Goal: Information Seeking & Learning: Learn about a topic

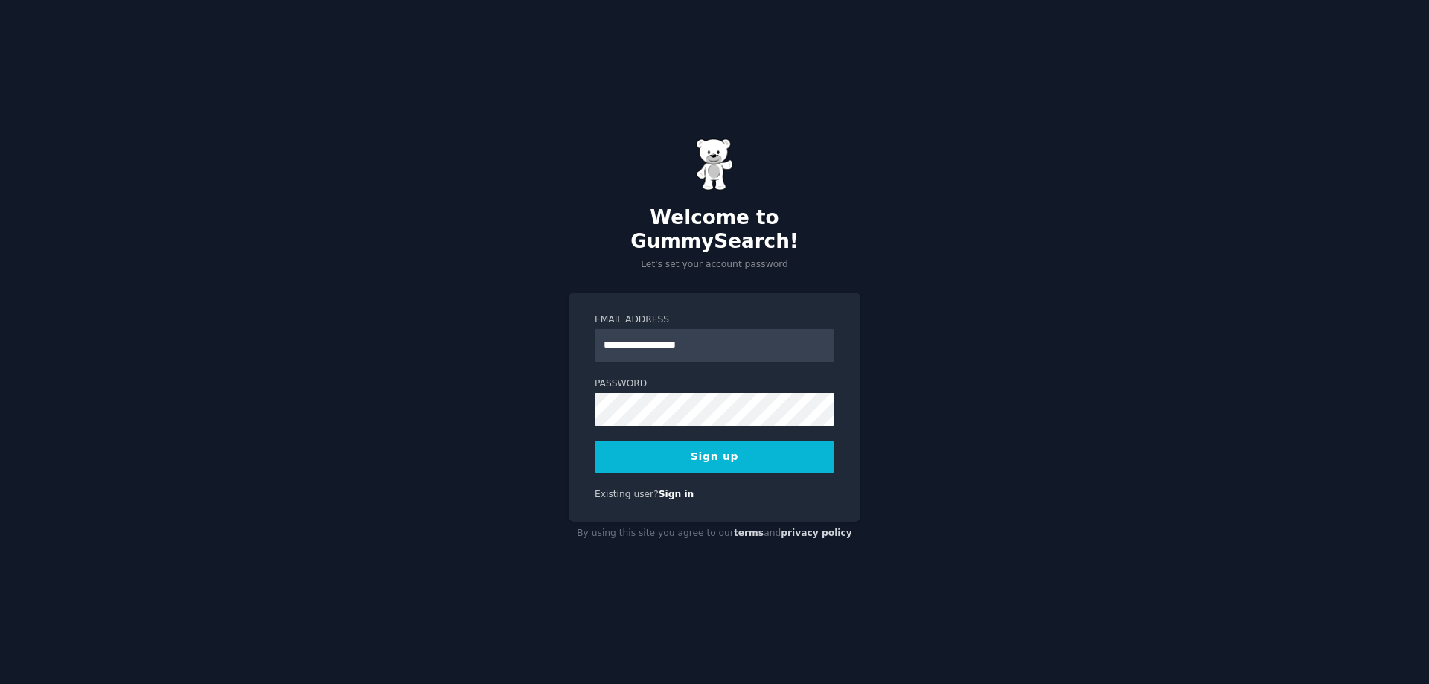
type input "**********"
click at [595, 441] on button "Sign up" at bounding box center [715, 456] width 240 height 31
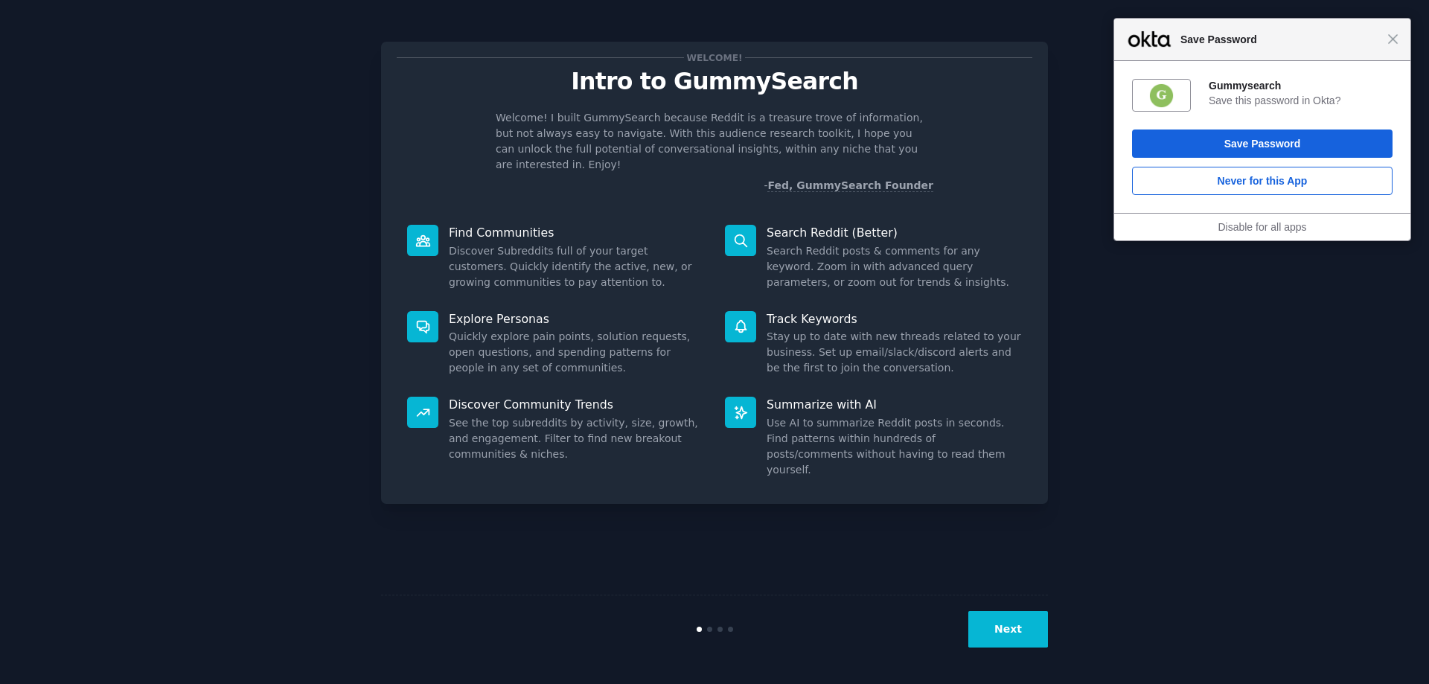
click at [1016, 650] on div "Next" at bounding box center [714, 629] width 667 height 68
click at [1016, 631] on button "Next" at bounding box center [1008, 629] width 80 height 36
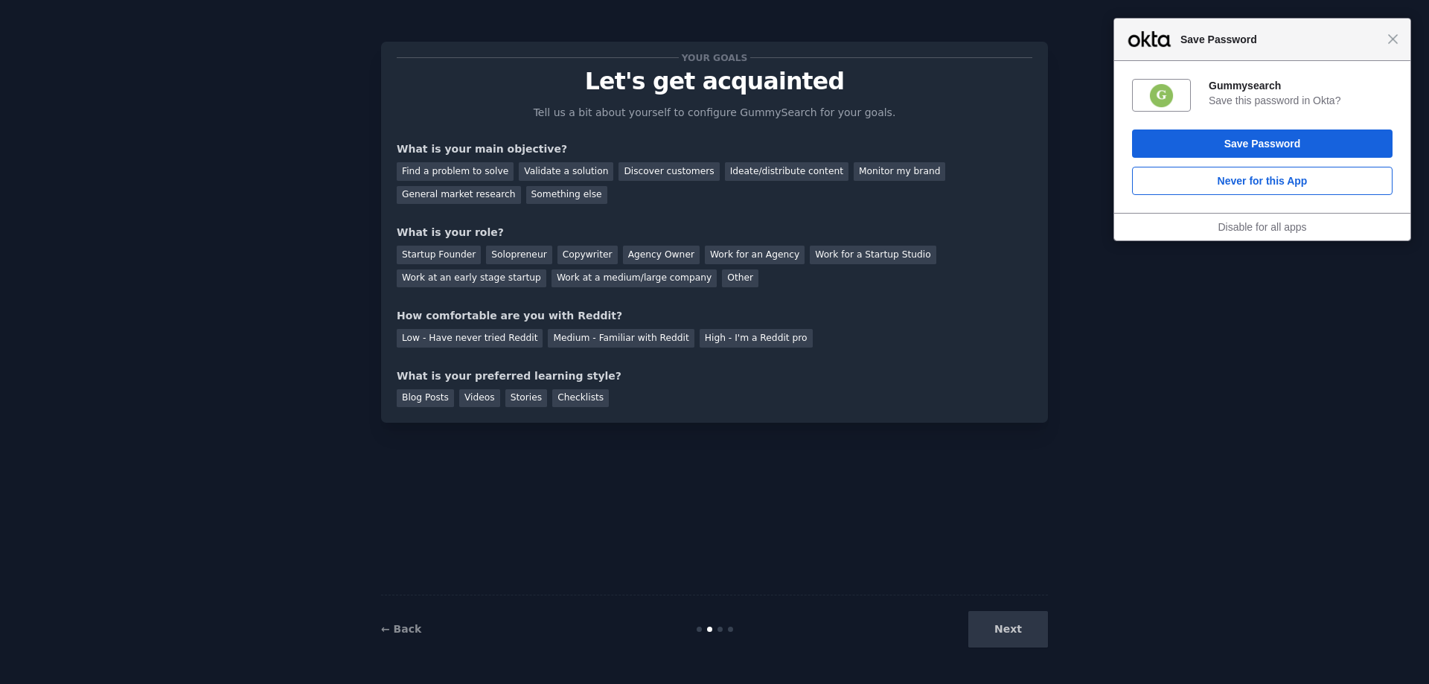
click at [1015, 630] on div "Next" at bounding box center [937, 629] width 223 height 36
click at [1009, 627] on div "Next" at bounding box center [937, 629] width 223 height 36
click at [698, 366] on div "Your goals Let's get acquainted Tell us a bit about yourself to configure Gummy…" at bounding box center [715, 232] width 636 height 350
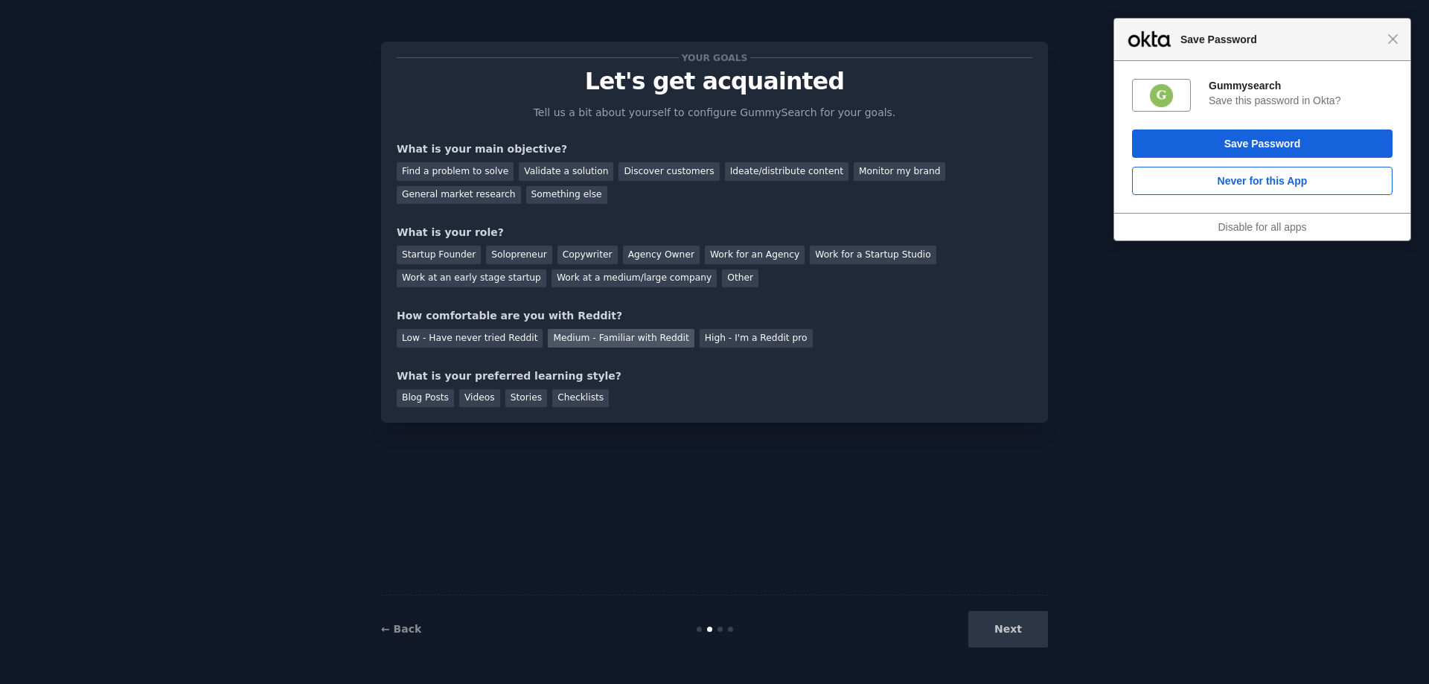
click at [627, 341] on div "Medium - Familiar with Reddit" at bounding box center [621, 338] width 146 height 19
click at [1017, 628] on div "Next" at bounding box center [937, 629] width 223 height 36
click at [535, 168] on div "Validate a solution" at bounding box center [566, 171] width 95 height 19
click at [552, 281] on div "Work at a medium/large company" at bounding box center [634, 278] width 165 height 19
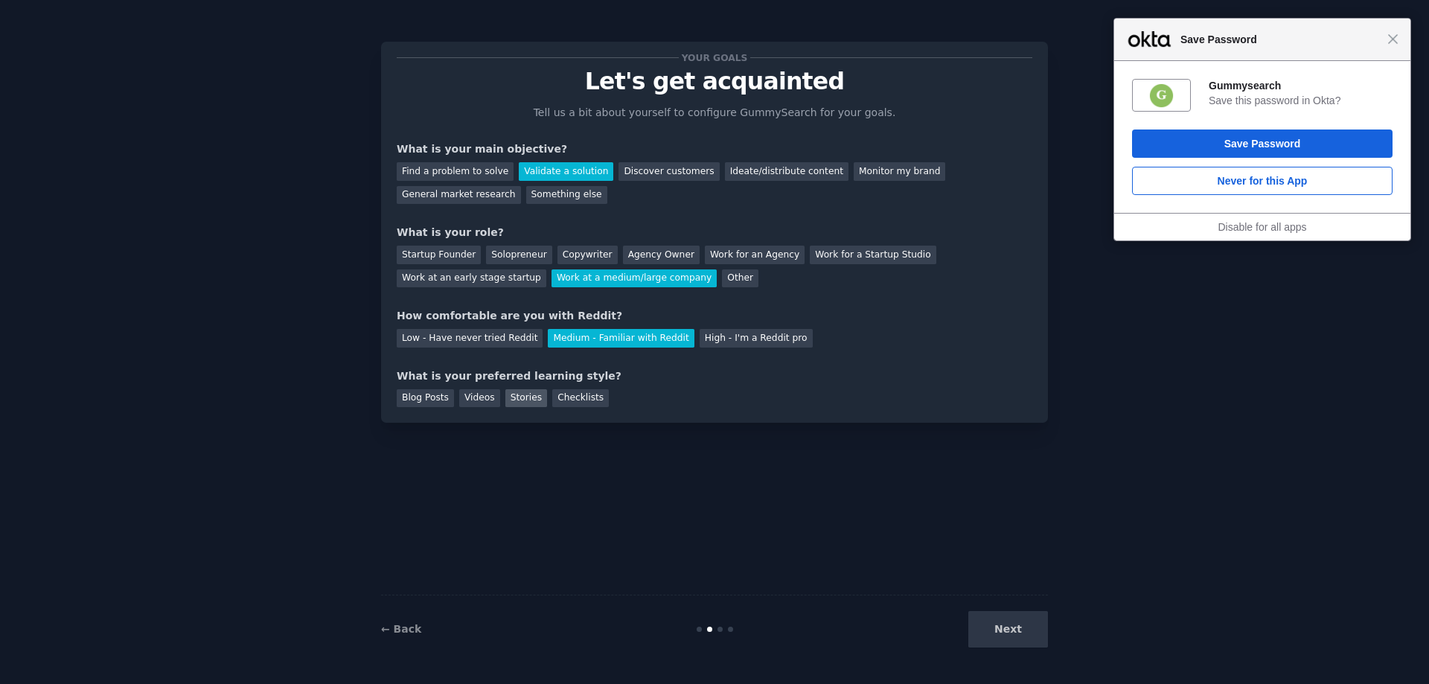
click at [516, 400] on div "Stories" at bounding box center [526, 398] width 42 height 19
click at [482, 399] on div "Videos" at bounding box center [479, 398] width 41 height 19
click at [1011, 631] on button "Next" at bounding box center [1008, 629] width 80 height 36
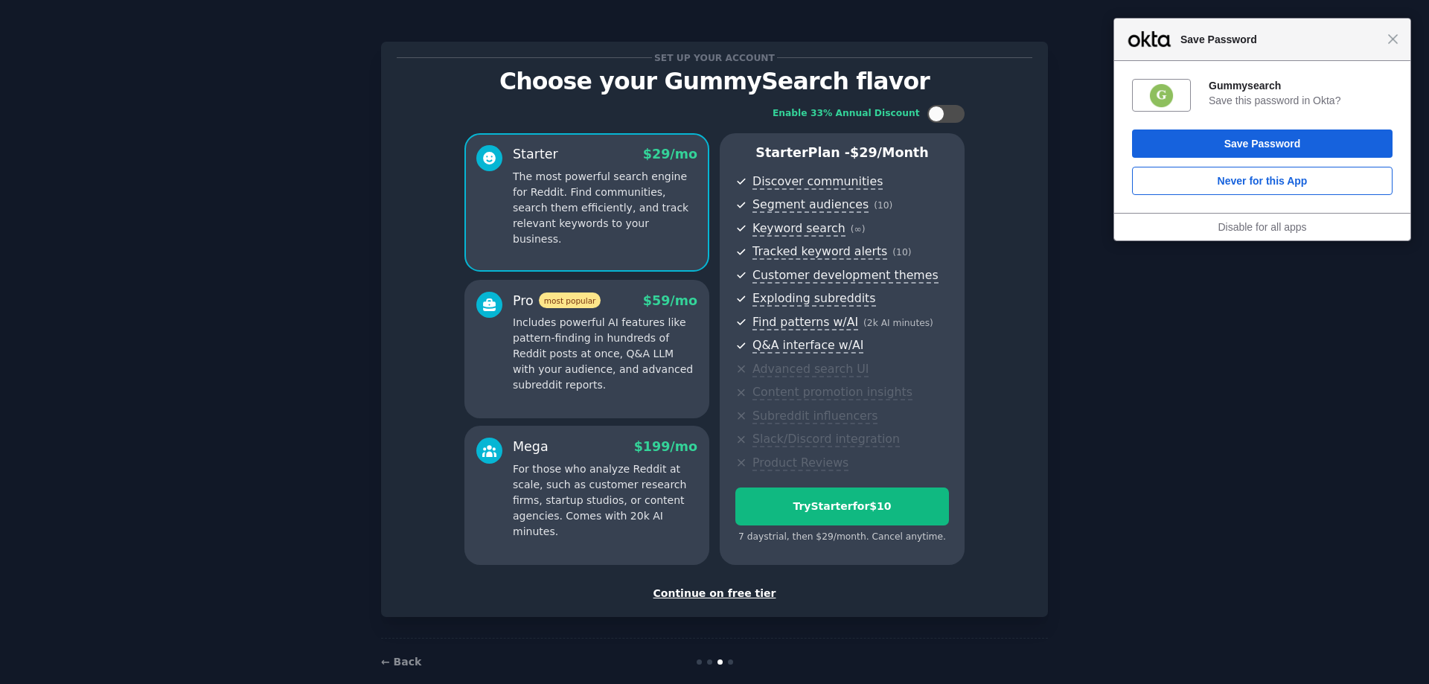
click at [745, 599] on div "Continue on free tier" at bounding box center [715, 594] width 636 height 16
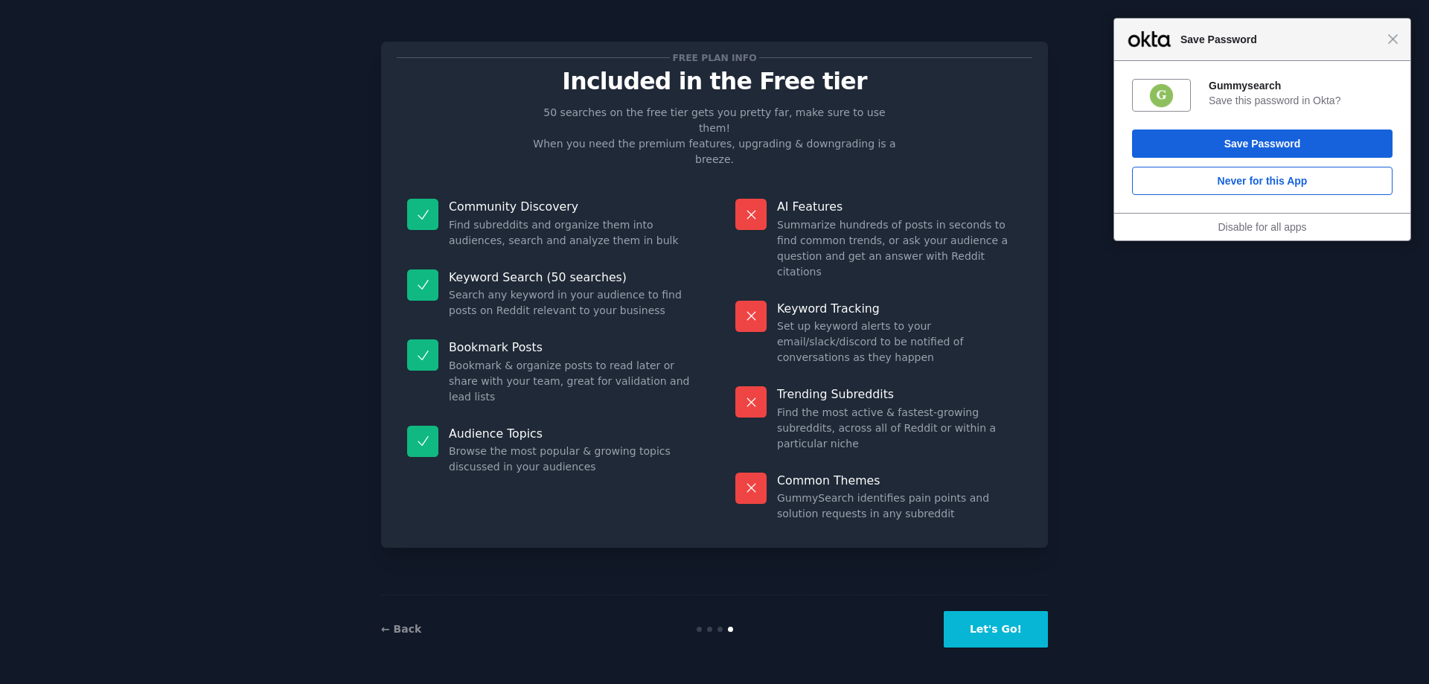
click at [995, 619] on button "Let's Go!" at bounding box center [996, 629] width 104 height 36
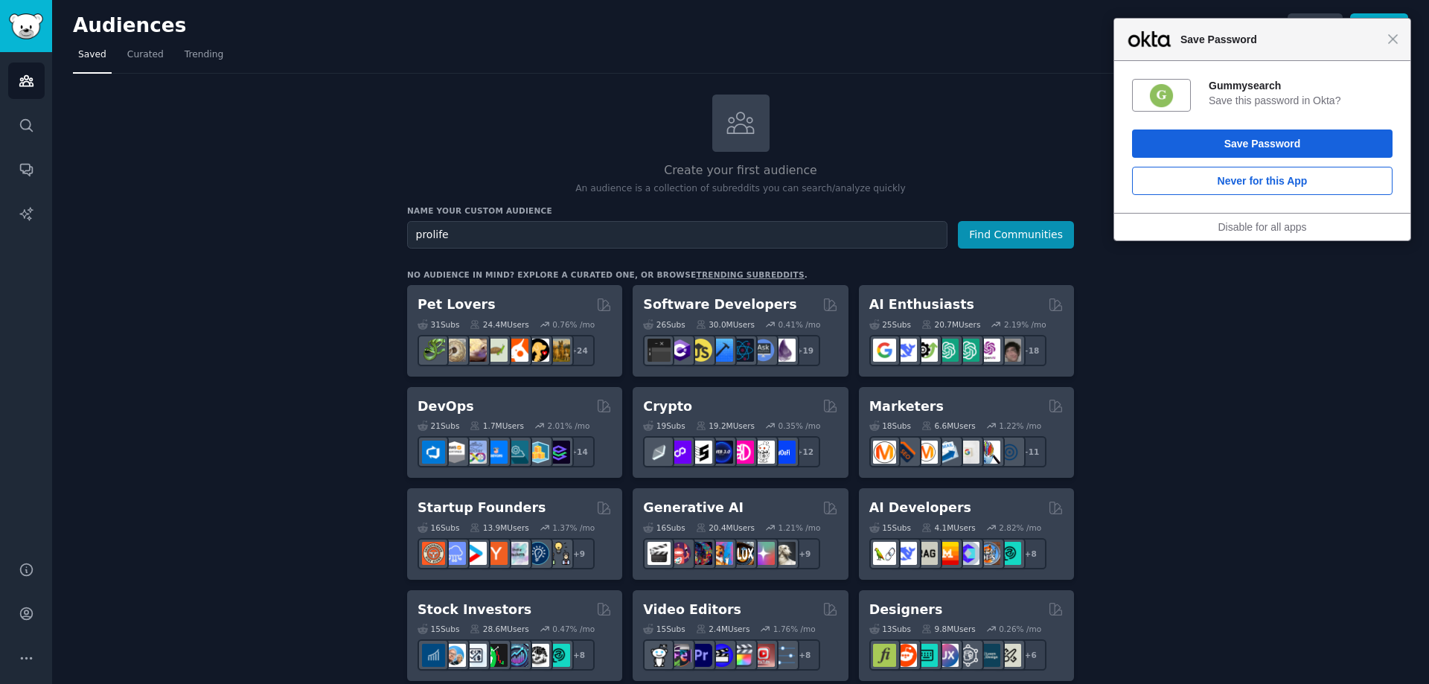
type input "prolife"
click at [958, 221] on button "Find Communities" at bounding box center [1016, 235] width 116 height 28
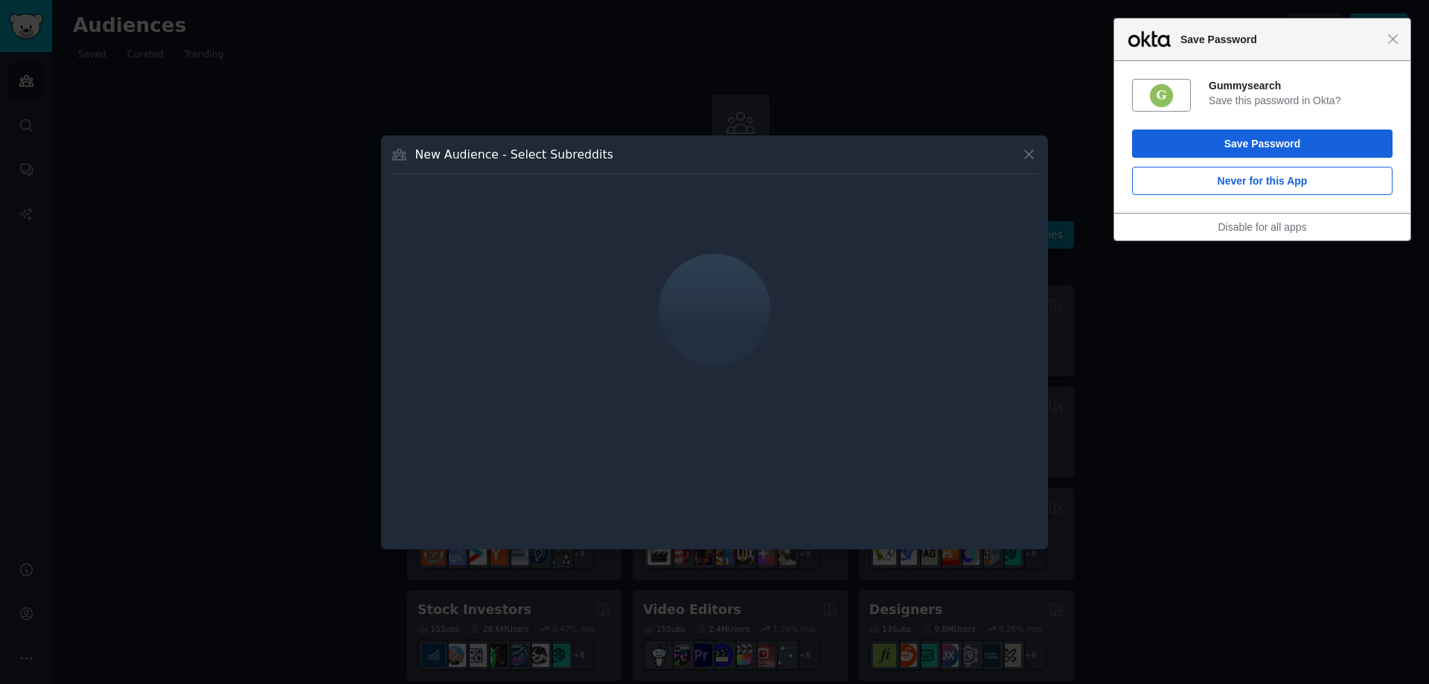
click at [1400, 40] on div "Close Save Password" at bounding box center [1262, 40] width 296 height 42
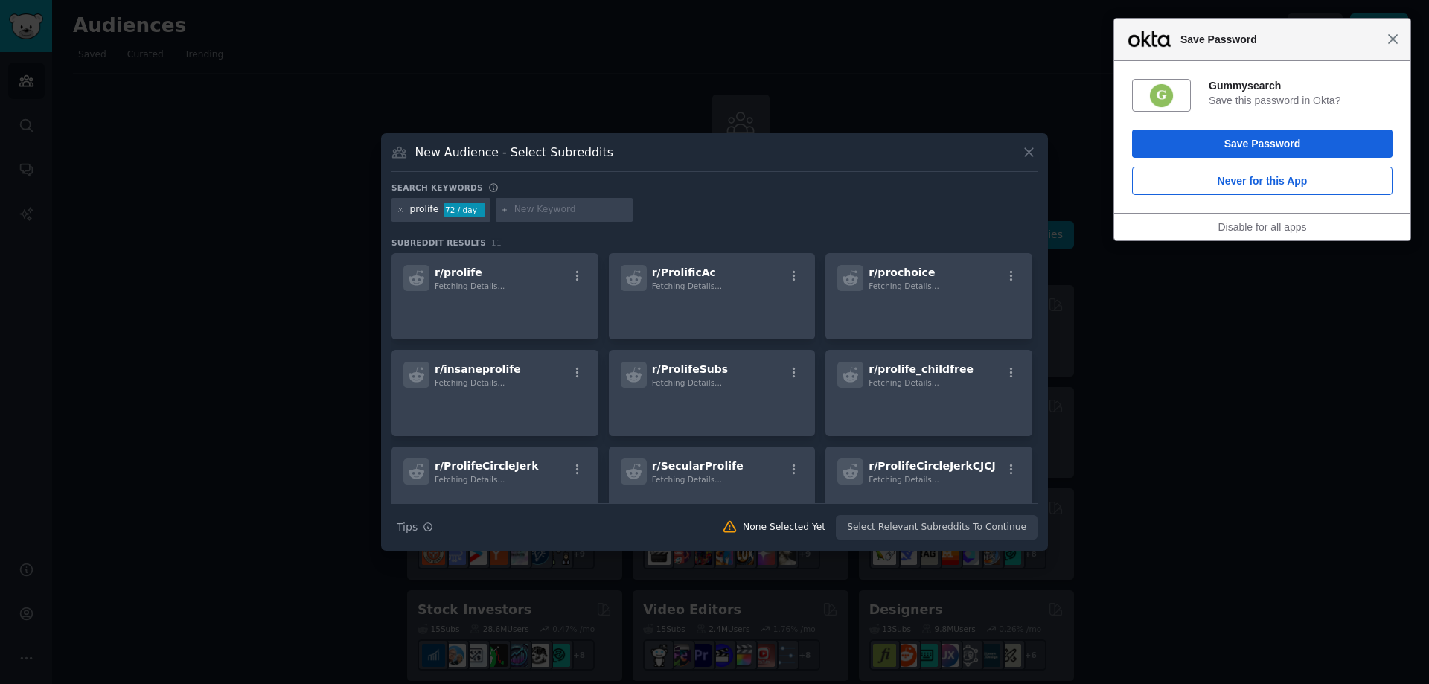
click at [1395, 41] on span "Close" at bounding box center [1393, 38] width 11 height 11
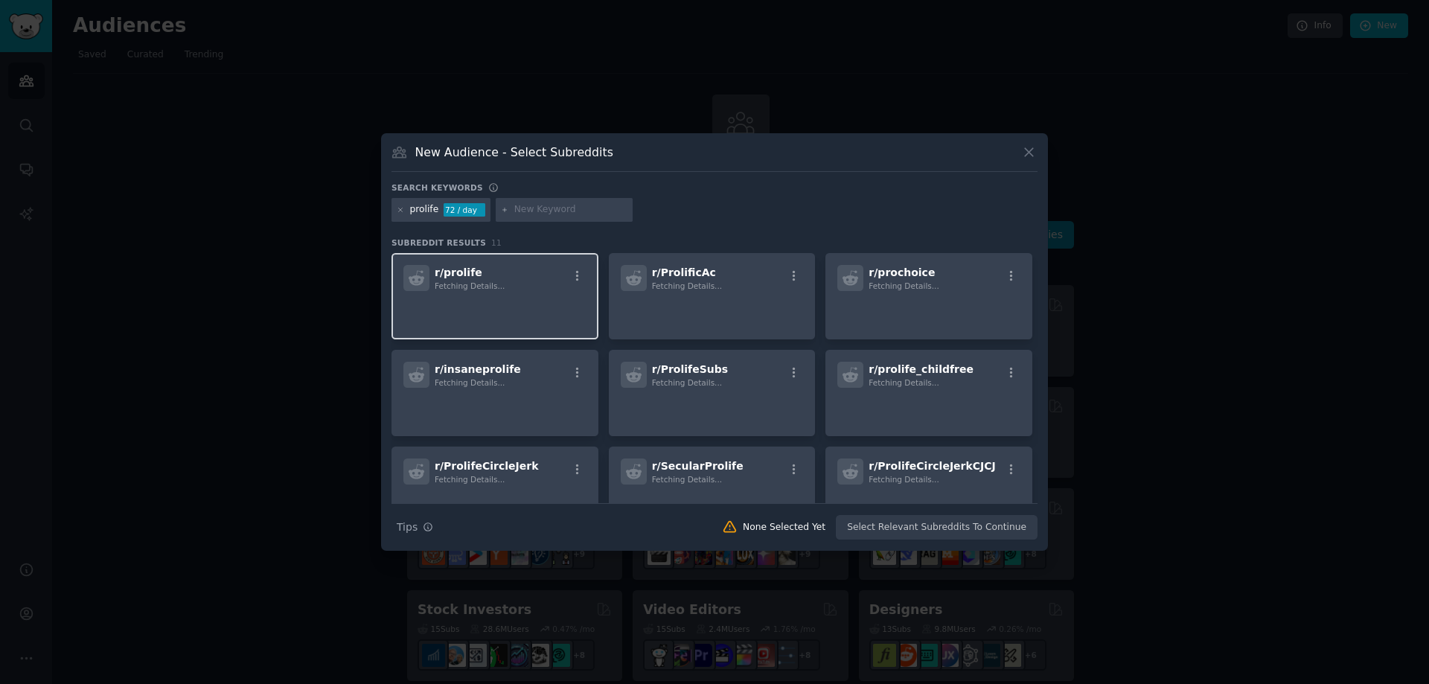
click at [541, 284] on div "r/ prolife Fetching Details..." at bounding box center [494, 278] width 183 height 26
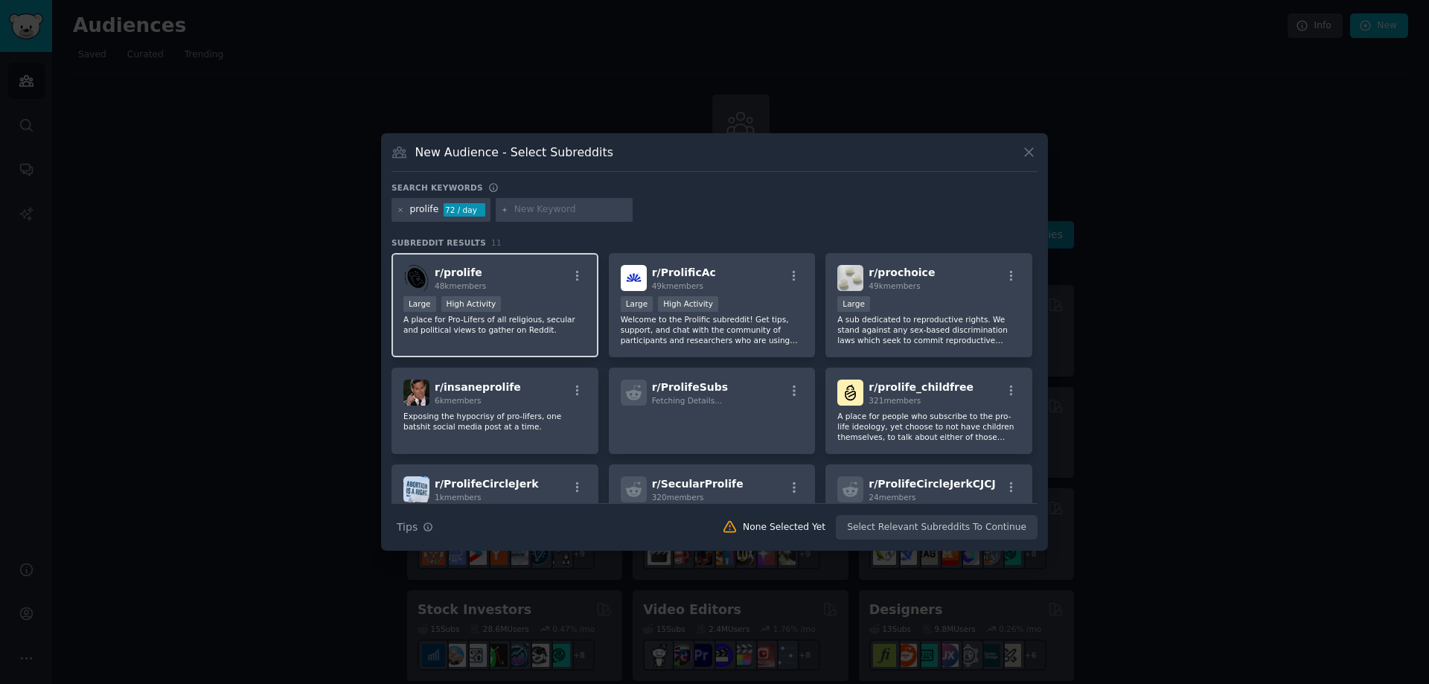
click at [575, 267] on div "r/ prolife 48k members" at bounding box center [494, 278] width 183 height 26
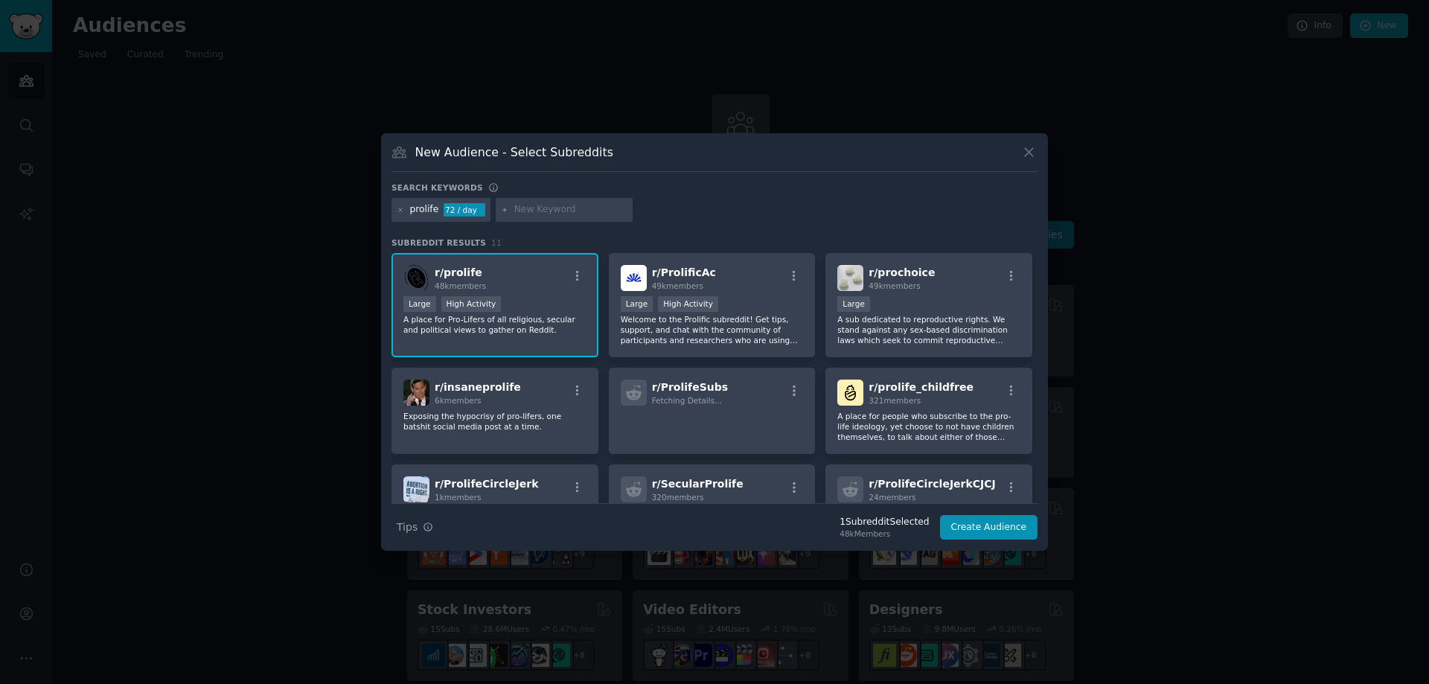
click at [516, 269] on div "r/ prolife 48k members" at bounding box center [494, 278] width 183 height 26
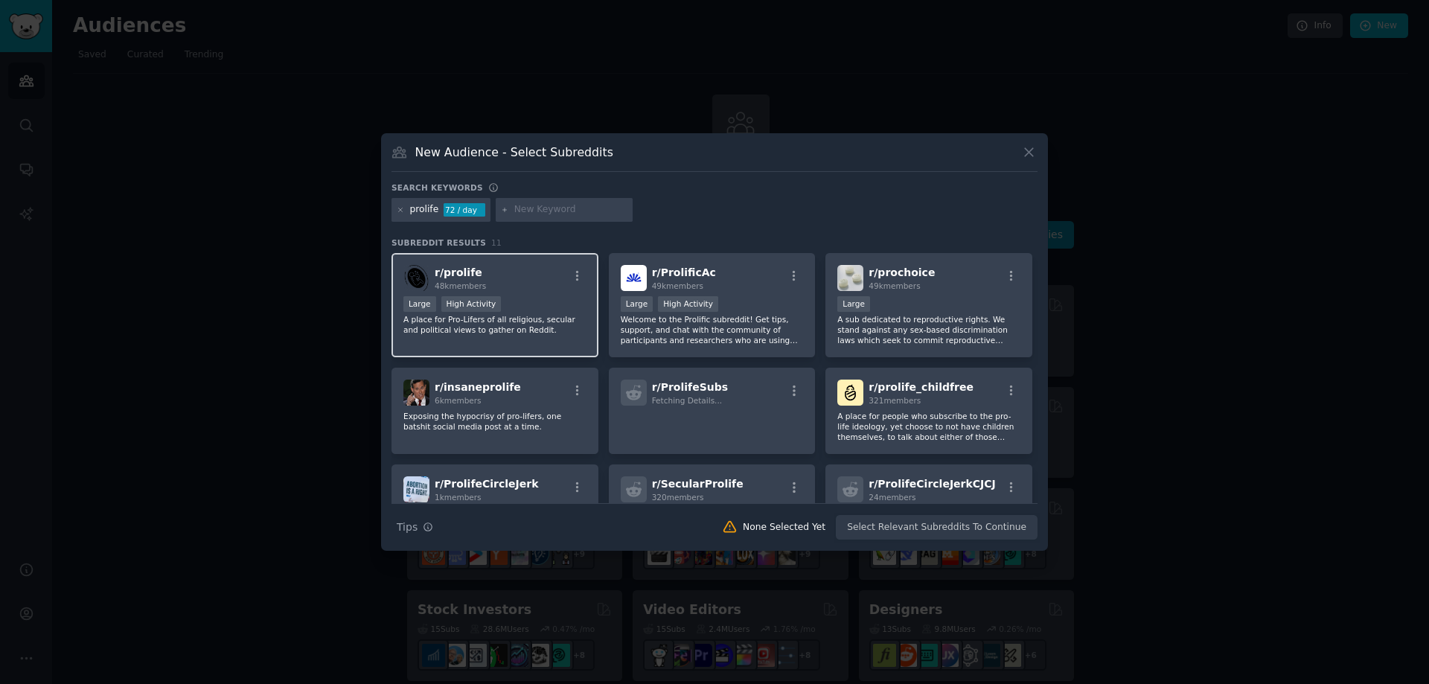
click at [516, 269] on div "r/ prolife 48k members" at bounding box center [494, 278] width 183 height 26
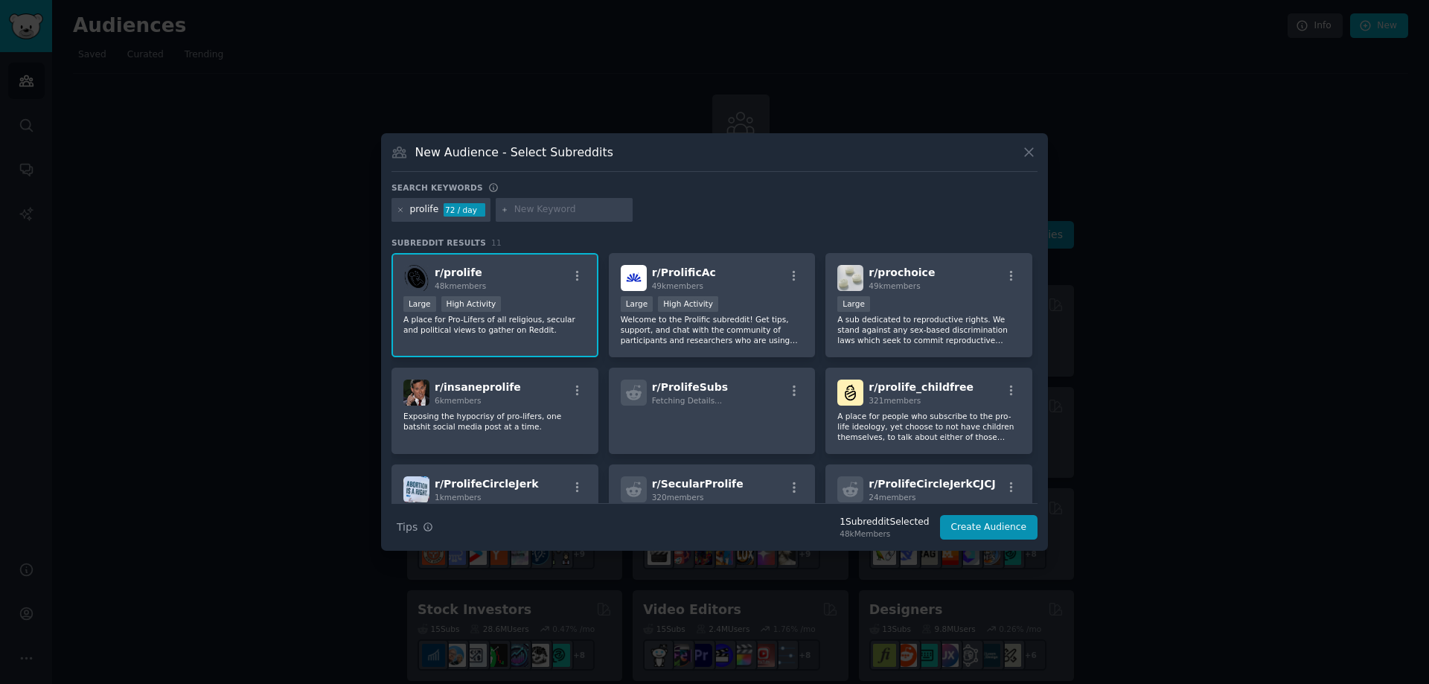
click at [427, 264] on div "r/ prolife 48k members Large High Activity A place for Pro-Lifers of all religi…" at bounding box center [495, 305] width 207 height 105
click at [428, 265] on div "r/ prolife 48k members" at bounding box center [494, 278] width 183 height 26
click at [1024, 156] on icon at bounding box center [1029, 152] width 16 height 16
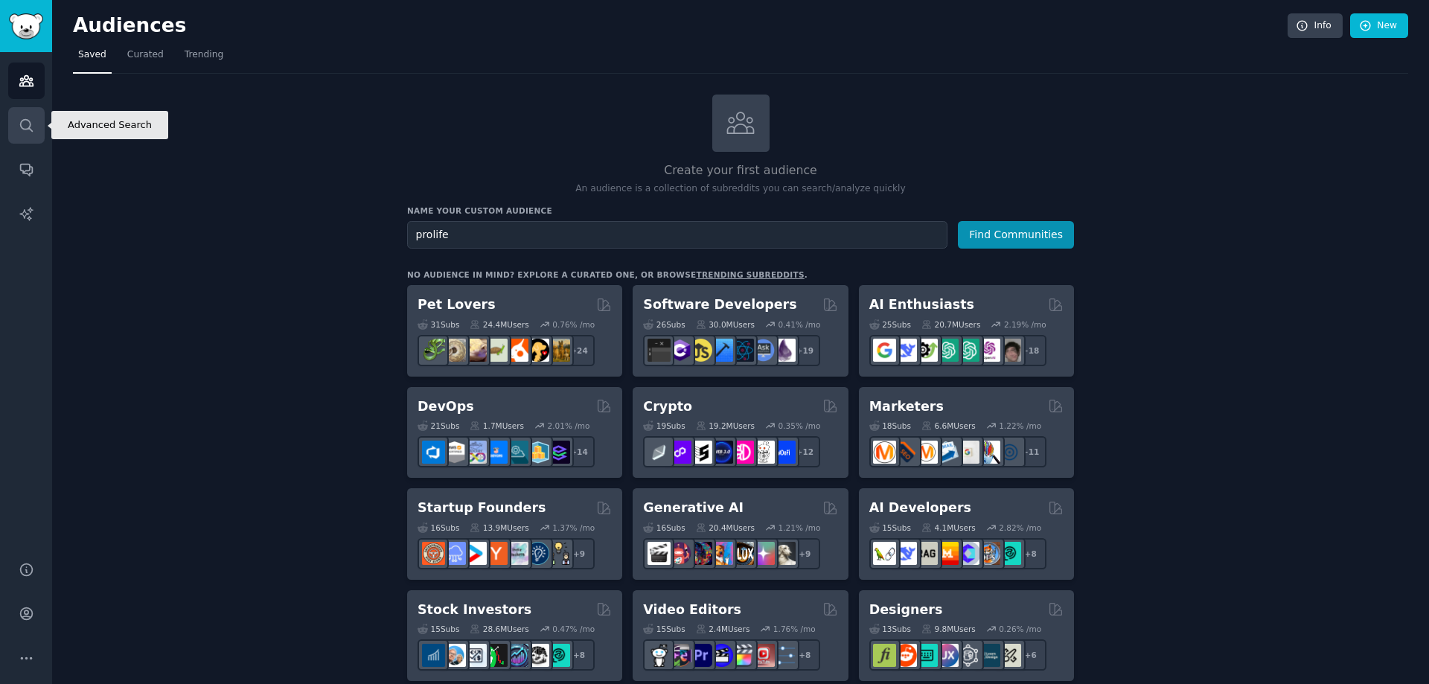
click at [36, 124] on link "Search" at bounding box center [26, 125] width 36 height 36
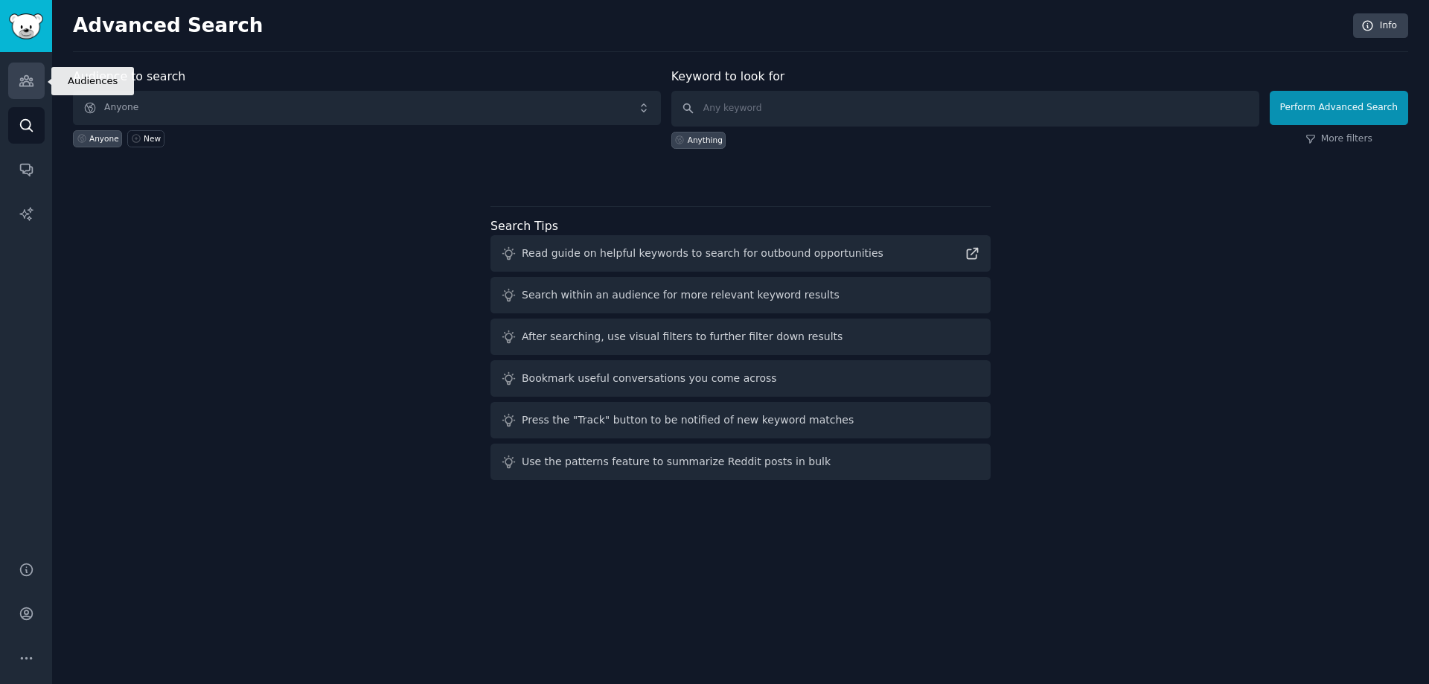
click at [17, 78] on link "Audiences" at bounding box center [26, 81] width 36 height 36
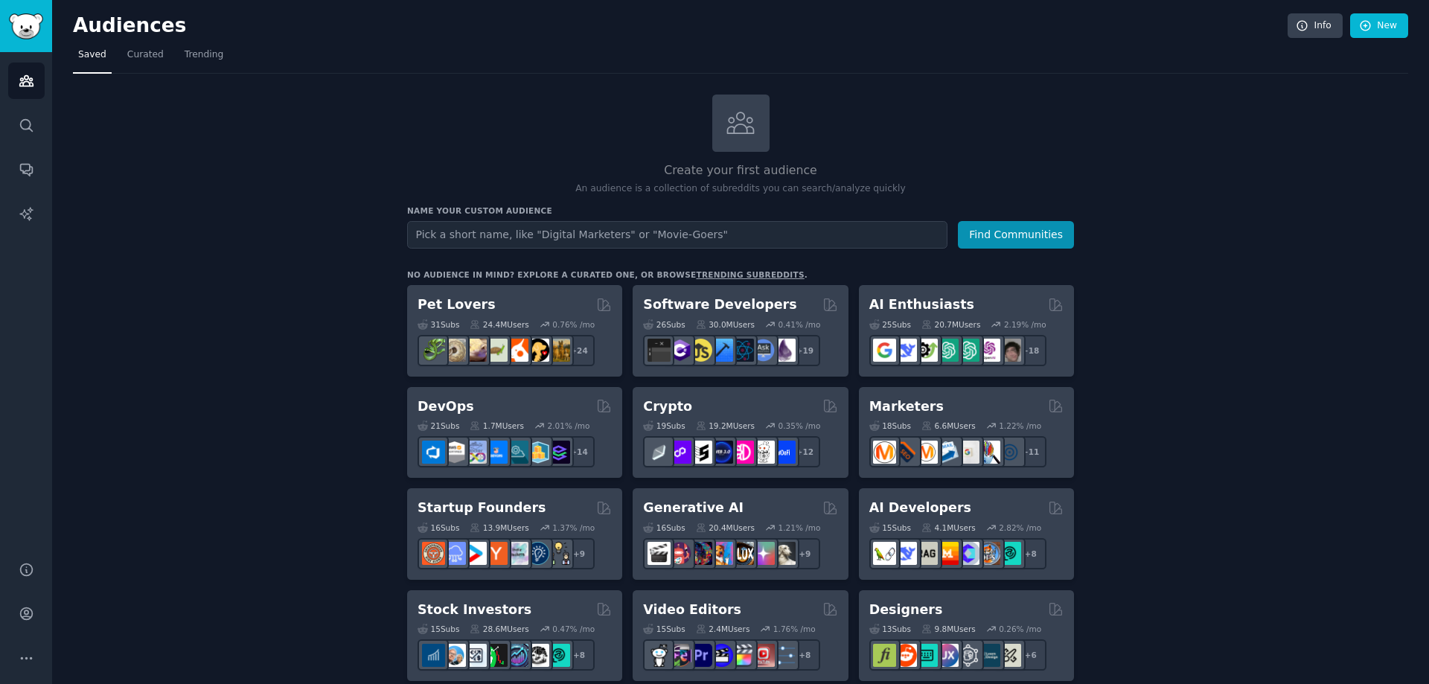
click at [682, 235] on input "text" at bounding box center [677, 235] width 540 height 28
type input "prolife"
click at [958, 221] on button "Find Communities" at bounding box center [1016, 235] width 116 height 28
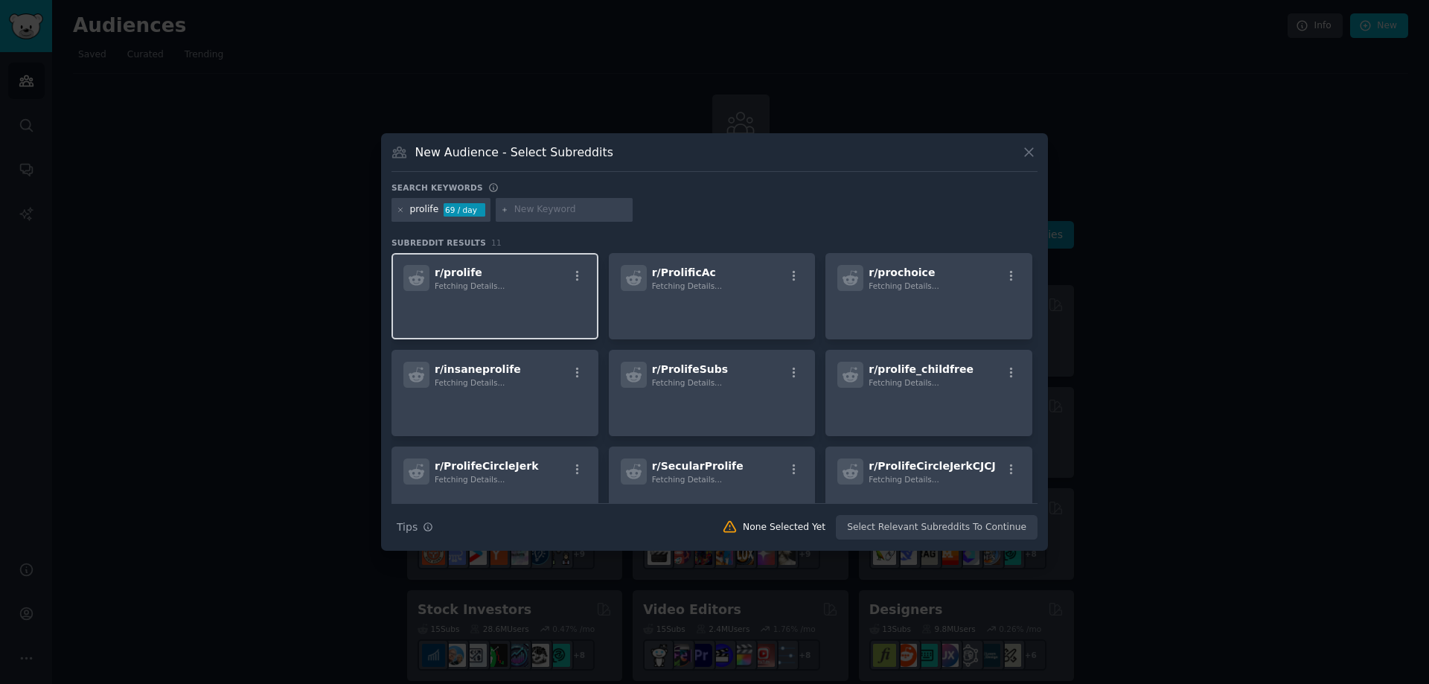
click at [488, 279] on div "r/ prolife Fetching Details..." at bounding box center [494, 278] width 183 height 26
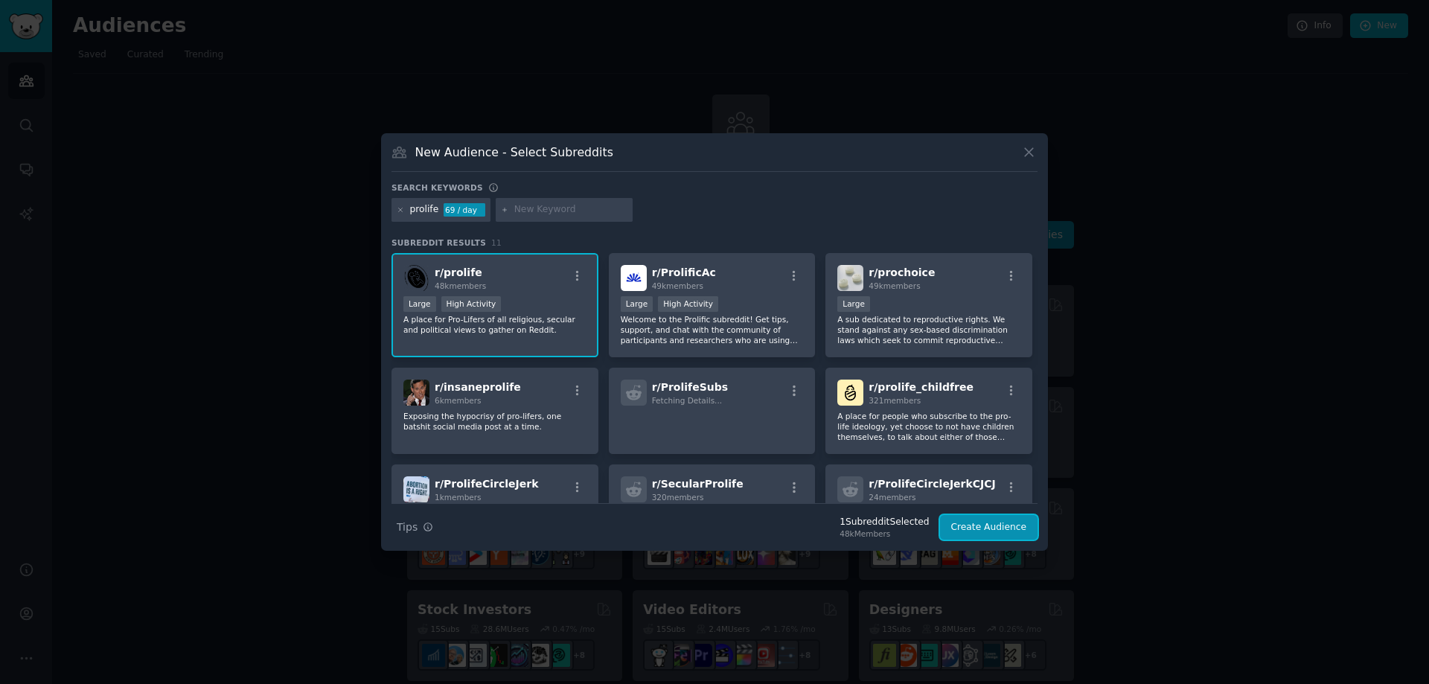
click at [1009, 524] on button "Create Audience" at bounding box center [989, 527] width 98 height 25
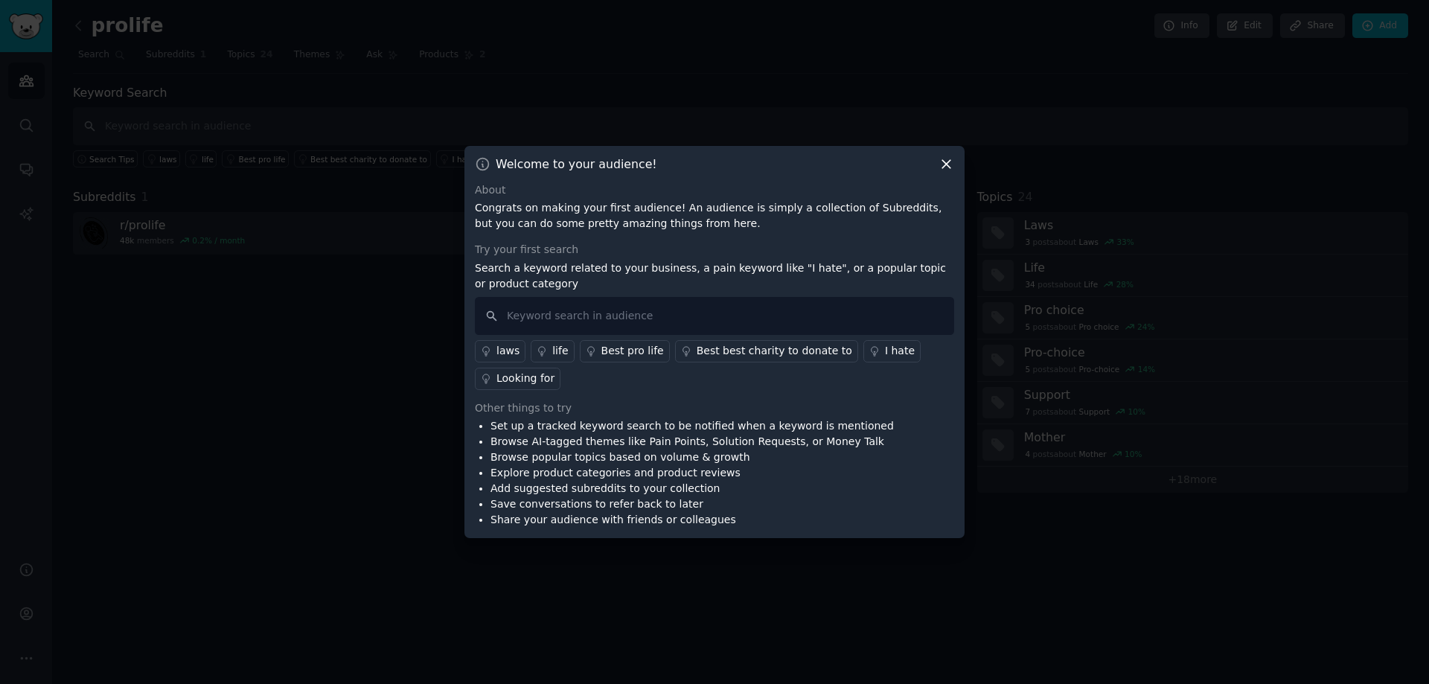
click at [948, 162] on icon at bounding box center [946, 164] width 8 height 8
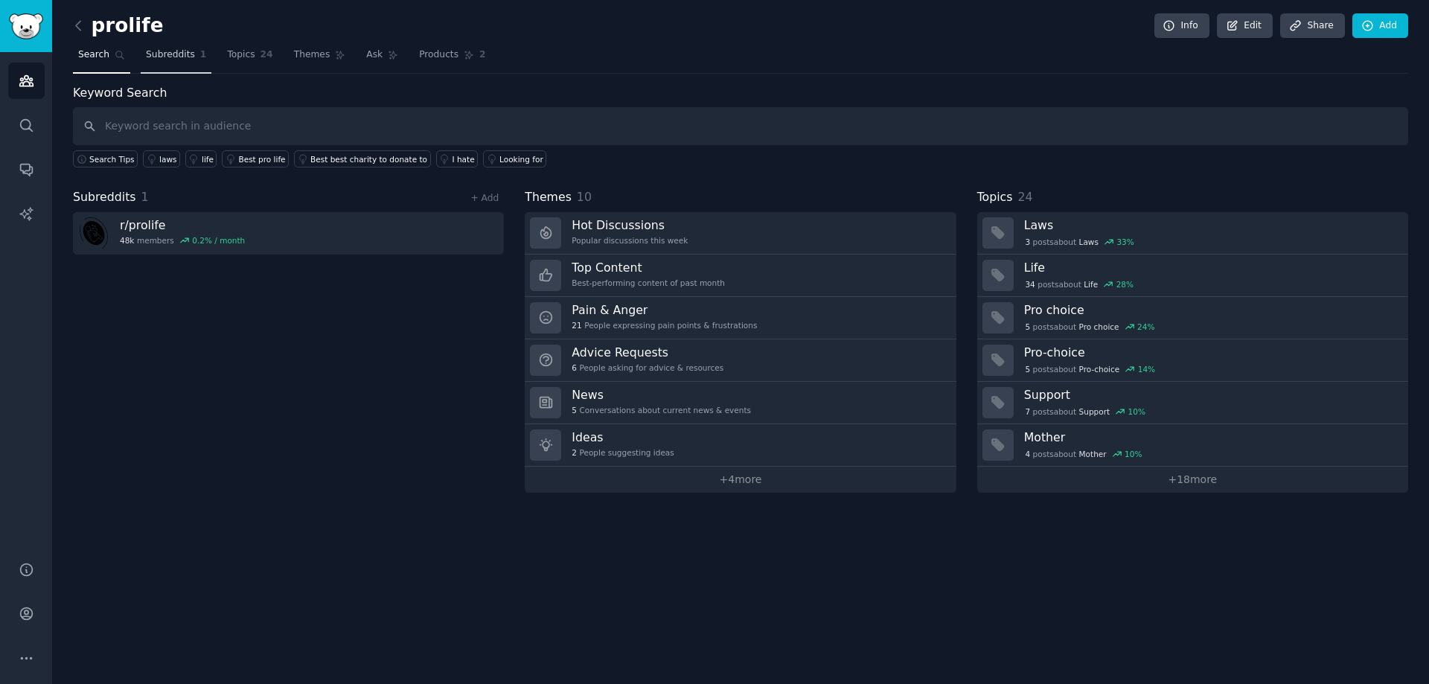
click at [165, 56] on span "Subreddits" at bounding box center [170, 54] width 49 height 13
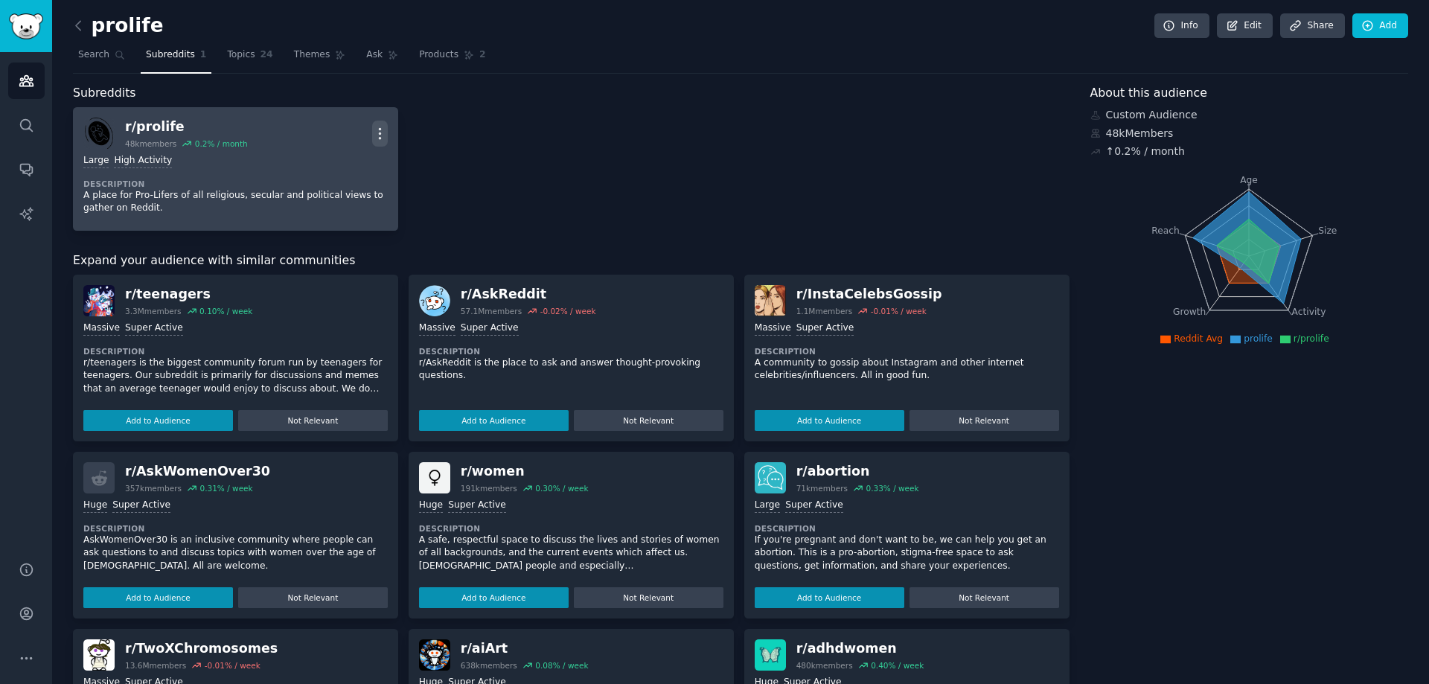
click at [377, 124] on button "More" at bounding box center [380, 134] width 16 height 26
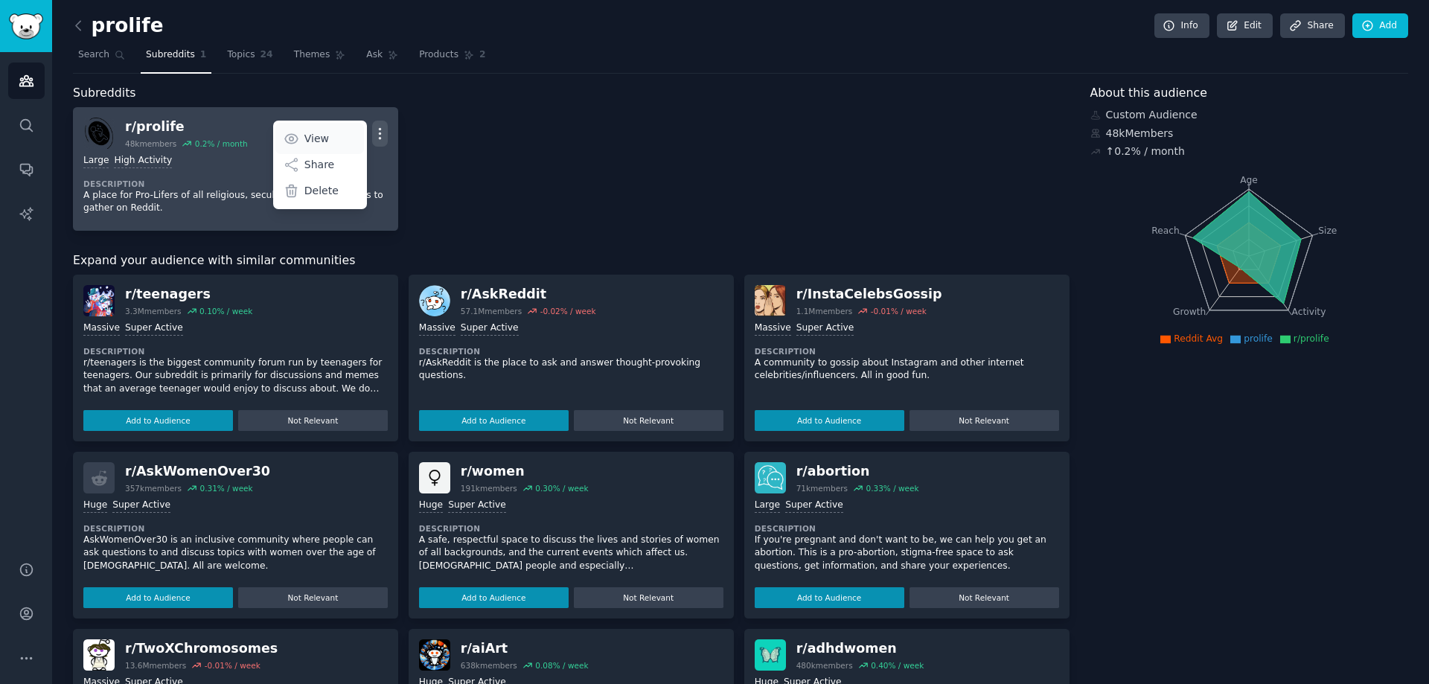
click at [310, 135] on p "View" at bounding box center [316, 139] width 25 height 16
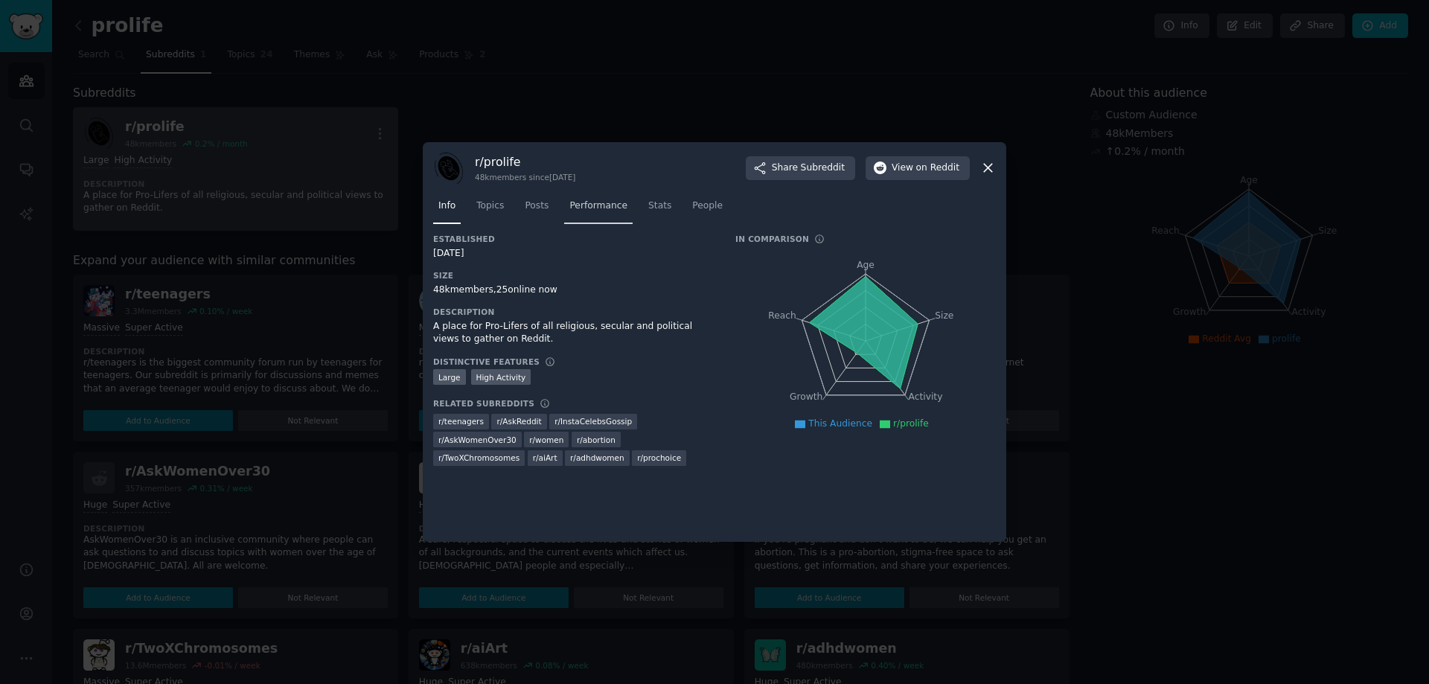
click at [578, 214] on link "Performance" at bounding box center [598, 209] width 68 height 31
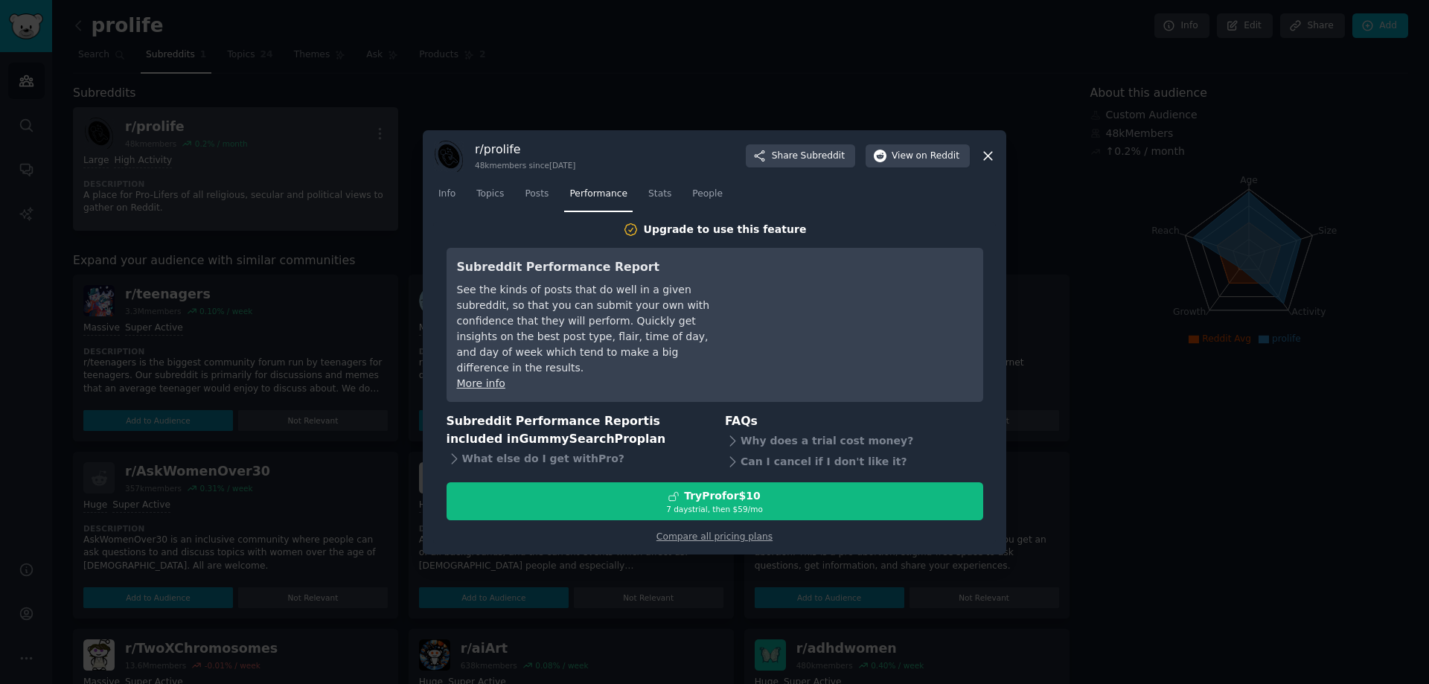
click at [668, 207] on nav "Info Topics Posts Performance Stats People" at bounding box center [714, 197] width 563 height 31
click at [648, 200] on span "Stats" at bounding box center [659, 194] width 23 height 13
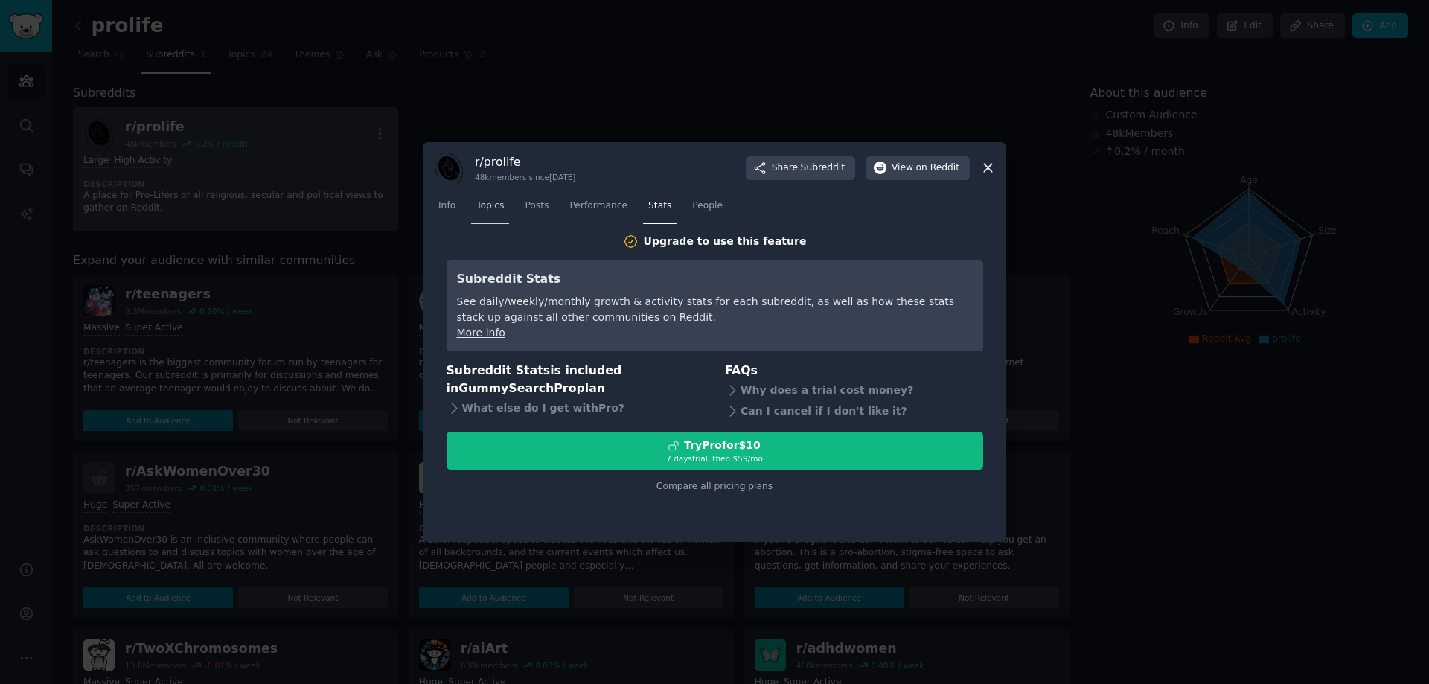
click at [494, 220] on link "Topics" at bounding box center [490, 209] width 38 height 31
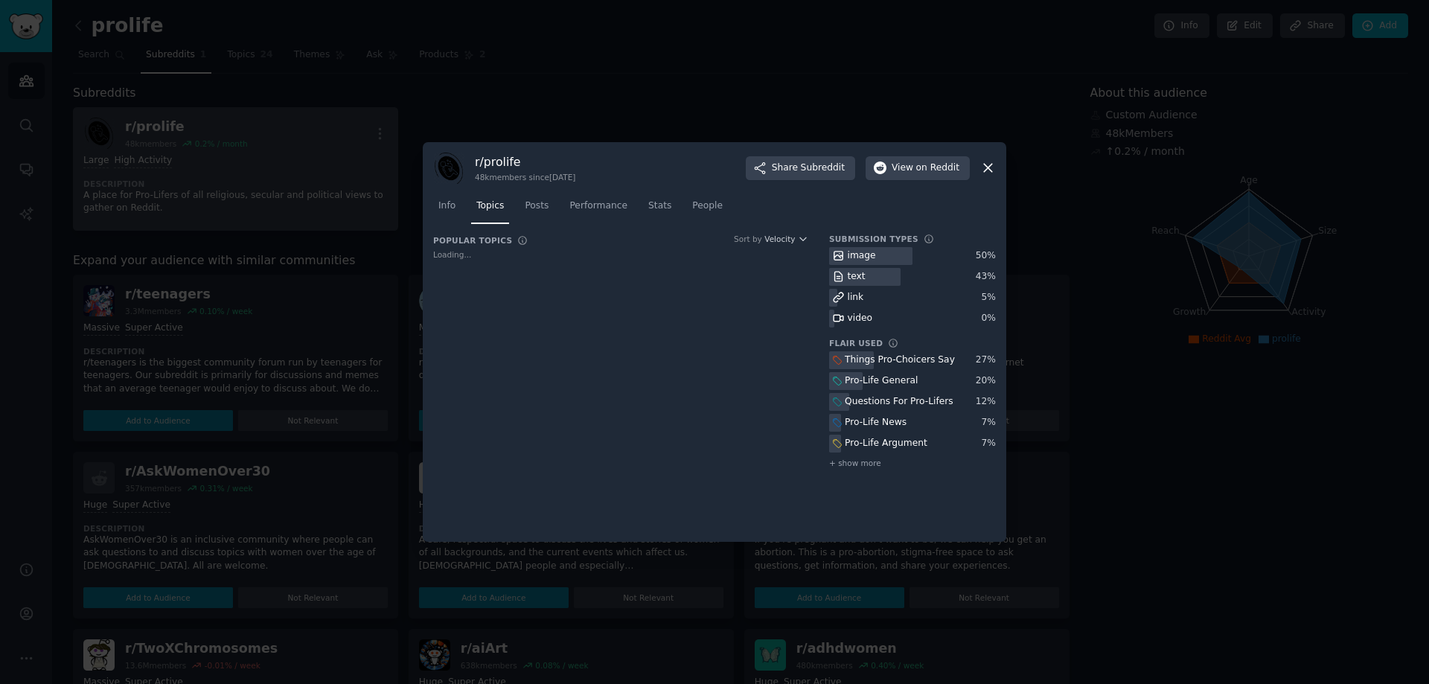
click at [989, 166] on icon at bounding box center [988, 168] width 16 height 16
